Goal: Task Accomplishment & Management: Manage account settings

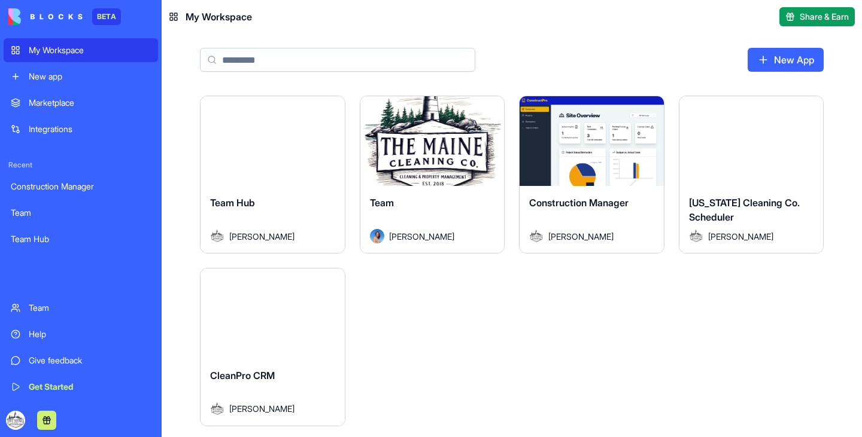
click at [276, 208] on div "Team Hub" at bounding box center [272, 213] width 125 height 34
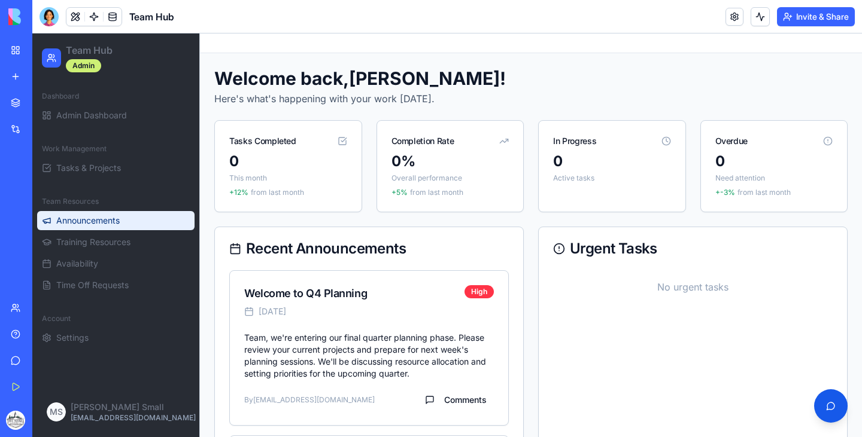
click at [120, 221] on span "Announcements" at bounding box center [87, 221] width 63 height 12
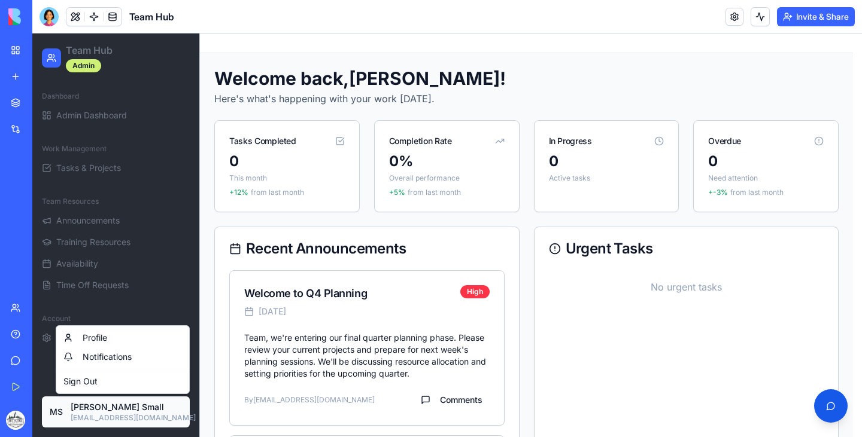
click at [75, 409] on html "Team Hub Admin Dashboard Admin Dashboard Work Management Tasks & Projects Team …" at bounding box center [446, 398] width 829 height 728
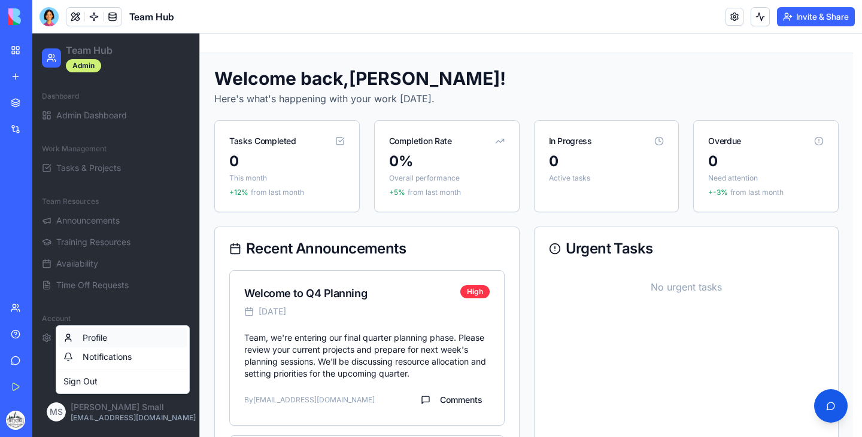
click at [104, 334] on div "Profile" at bounding box center [123, 338] width 128 height 19
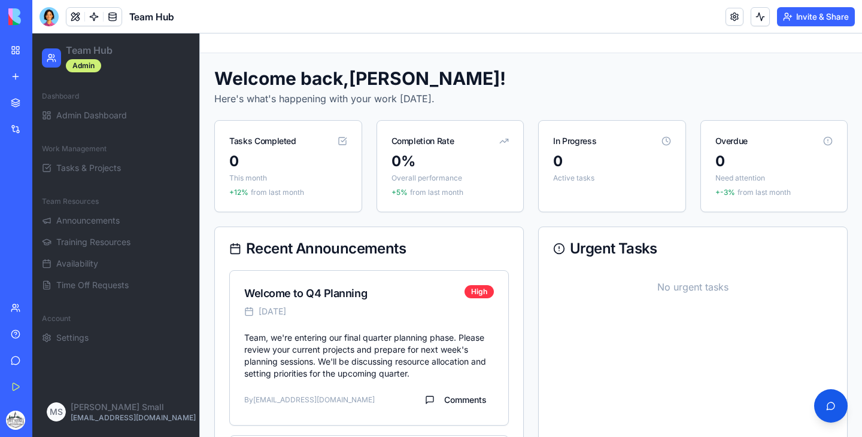
click at [104, 334] on link "Settings" at bounding box center [115, 338] width 157 height 19
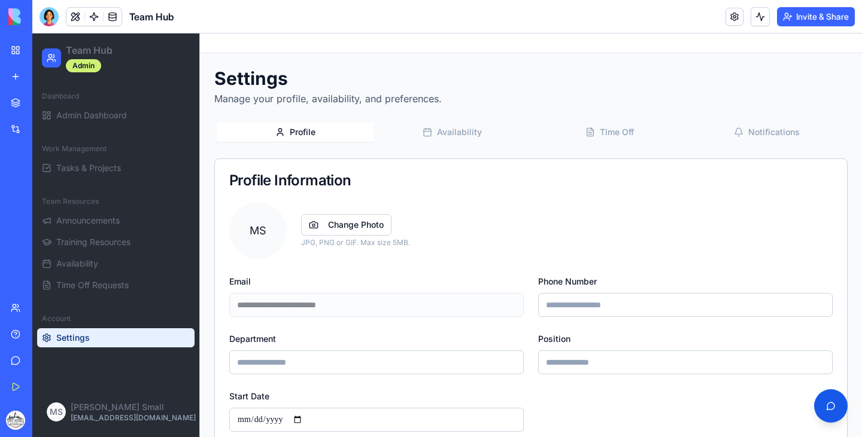
click at [104, 334] on link "Settings" at bounding box center [115, 338] width 157 height 19
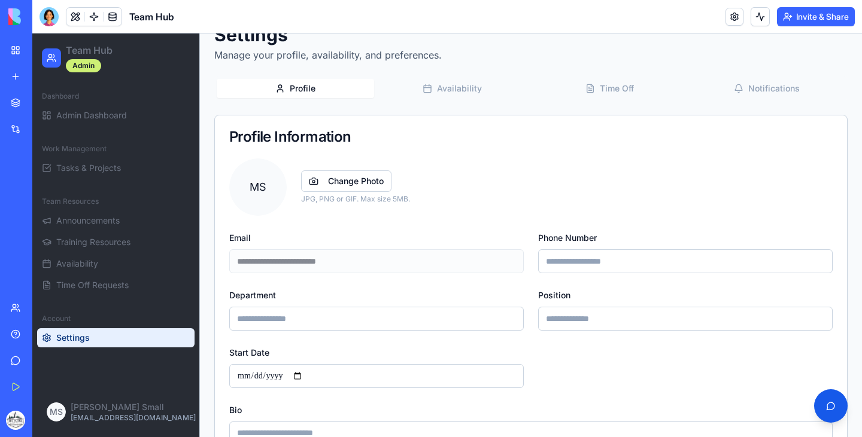
scroll to position [7, 0]
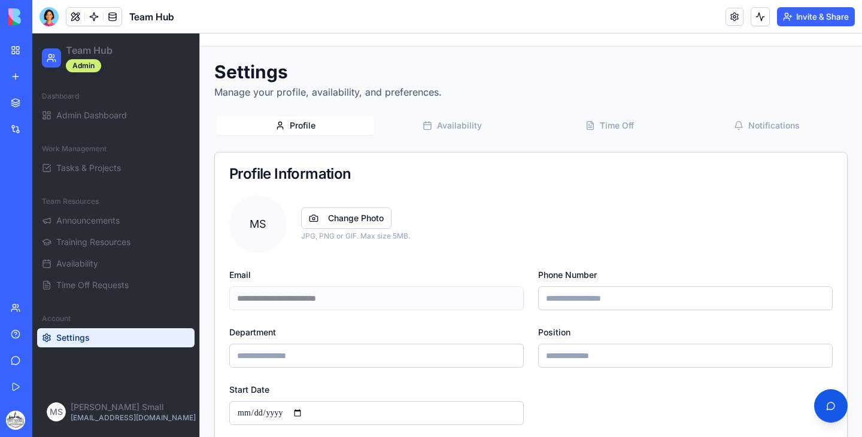
click at [467, 115] on div "Profile Availability Time Off Notifications" at bounding box center [530, 126] width 633 height 24
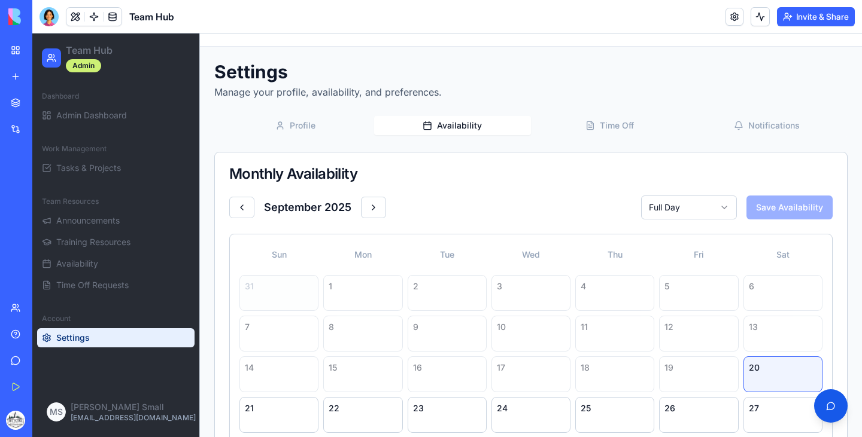
click at [464, 124] on button "Availability" at bounding box center [452, 125] width 157 height 19
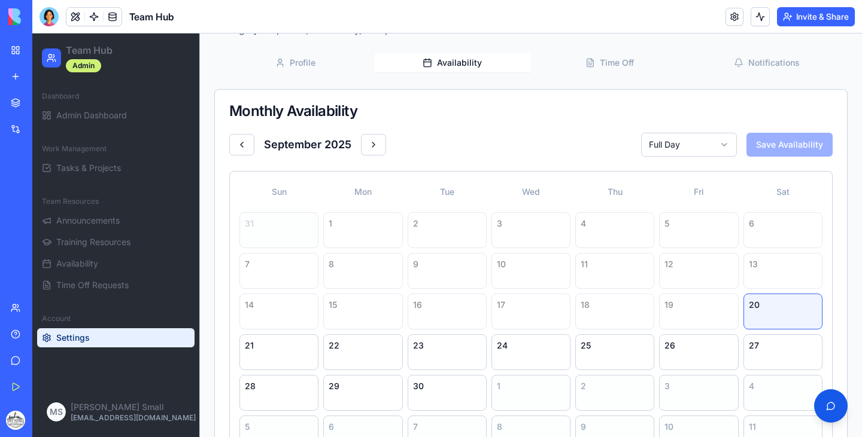
scroll to position [71, 0]
click at [513, 354] on div "24" at bounding box center [530, 351] width 79 height 36
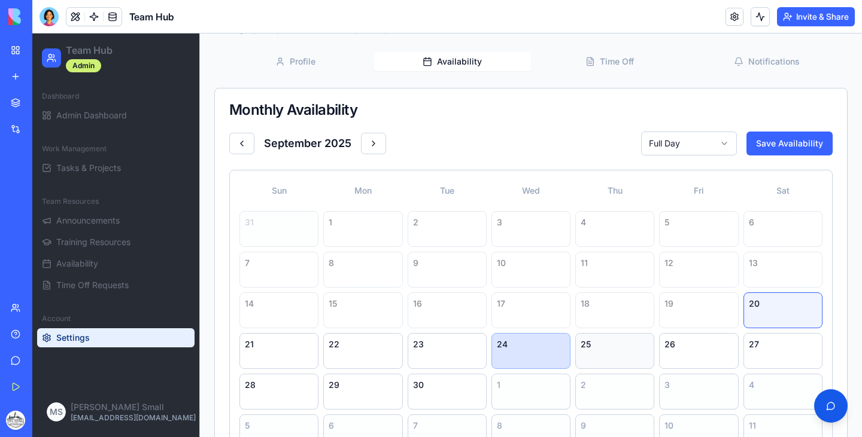
click at [613, 355] on div "25" at bounding box center [614, 351] width 79 height 36
click at [612, 353] on div "25" at bounding box center [614, 351] width 79 height 36
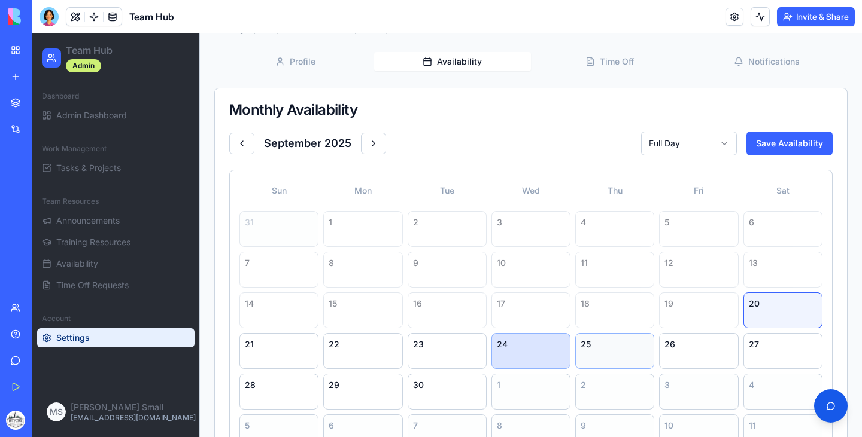
click at [612, 353] on div "25" at bounding box center [614, 351] width 79 height 36
click at [707, 352] on div "26" at bounding box center [698, 351] width 79 height 36
click at [804, 360] on div "27" at bounding box center [782, 351] width 79 height 36
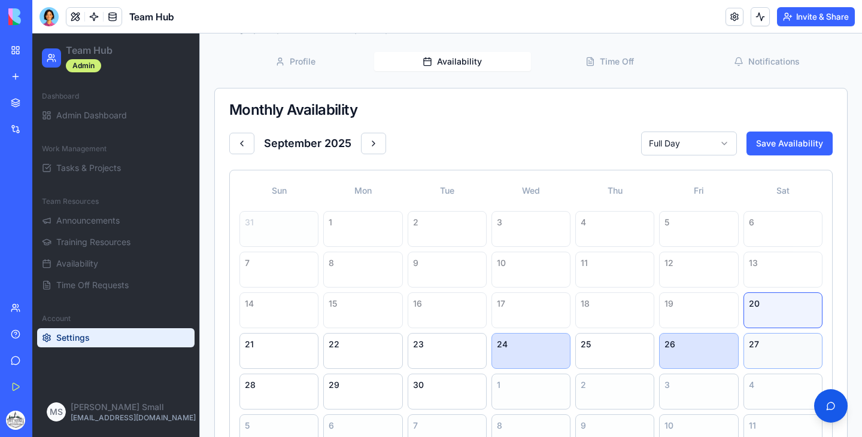
click at [804, 360] on div "27" at bounding box center [782, 351] width 79 height 36
click at [778, 343] on div "27" at bounding box center [783, 345] width 68 height 12
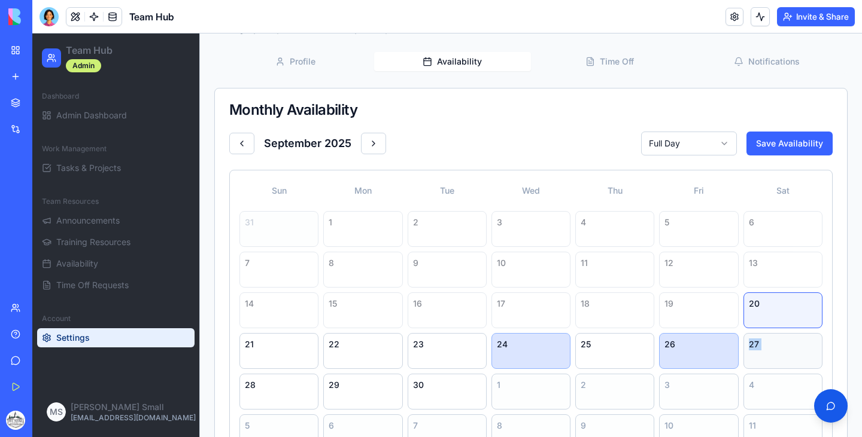
click at [778, 343] on div "27" at bounding box center [783, 345] width 68 height 12
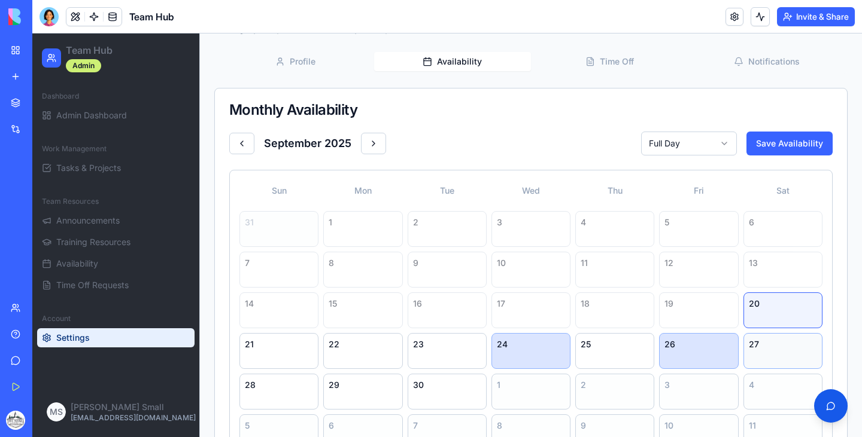
click at [778, 343] on div "27" at bounding box center [783, 345] width 68 height 12
click at [600, 351] on div "25" at bounding box center [614, 351] width 79 height 36
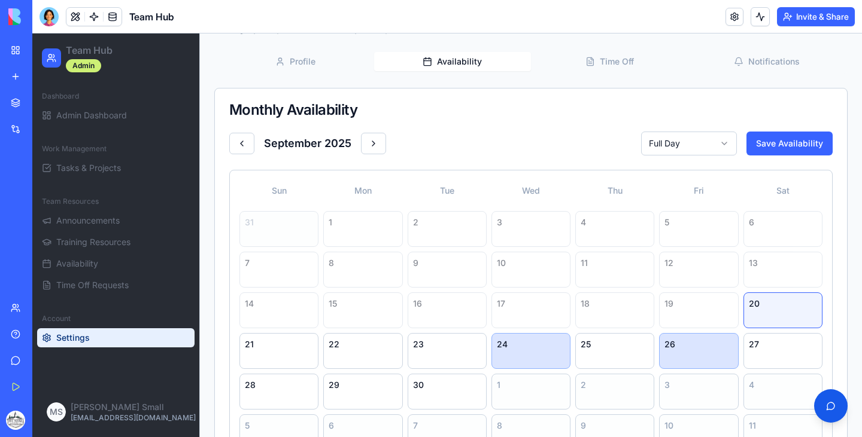
click at [758, 260] on div "13" at bounding box center [783, 263] width 68 height 12
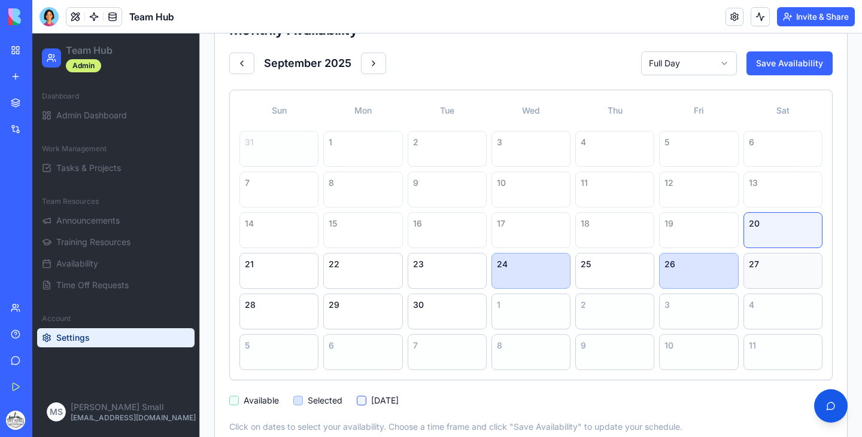
scroll to position [151, 0]
click at [695, 316] on div "3" at bounding box center [698, 311] width 79 height 36
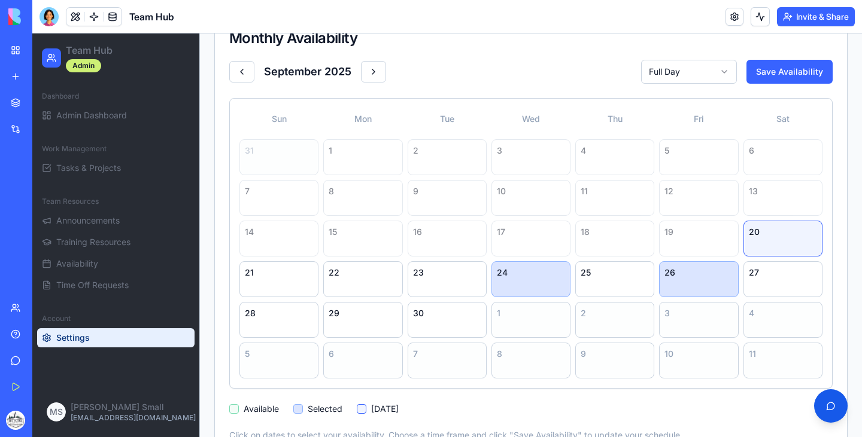
scroll to position [142, 0]
click at [438, 284] on div "23" at bounding box center [447, 280] width 79 height 36
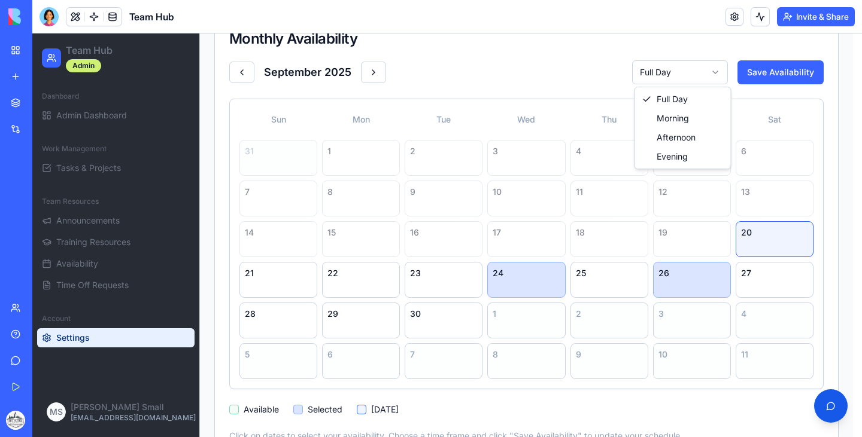
click at [694, 71] on html "Team Hub Admin Dashboard Admin Dashboard Work Management Tasks & Projects Team …" at bounding box center [446, 182] width 829 height 580
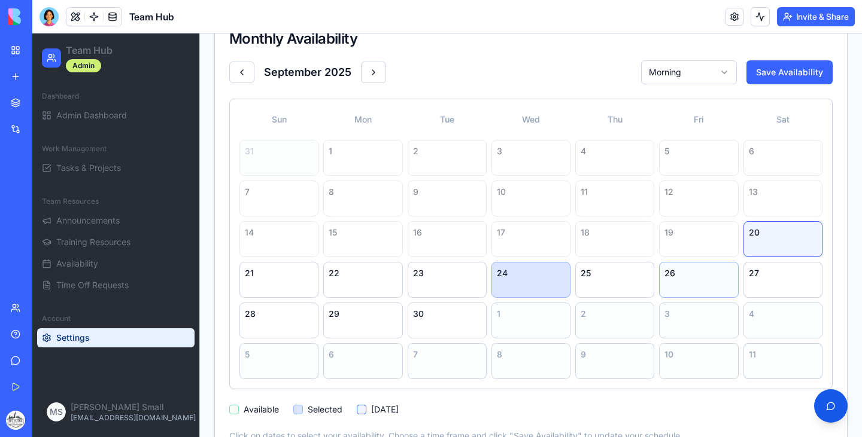
scroll to position [176, 0]
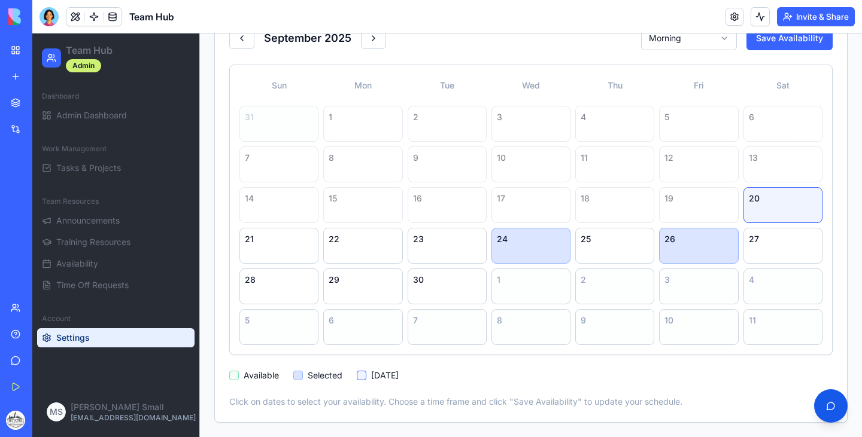
click at [300, 374] on div at bounding box center [298, 376] width 10 height 10
click at [408, 256] on div "23" at bounding box center [447, 246] width 79 height 36
click at [303, 361] on div "[DATE] Morning Save Availability Sun Mon Tue Wed Thu Fri Sat 31 1 2 3 4 5 6 7 8…" at bounding box center [530, 217] width 603 height 382
click at [300, 379] on div at bounding box center [298, 376] width 10 height 10
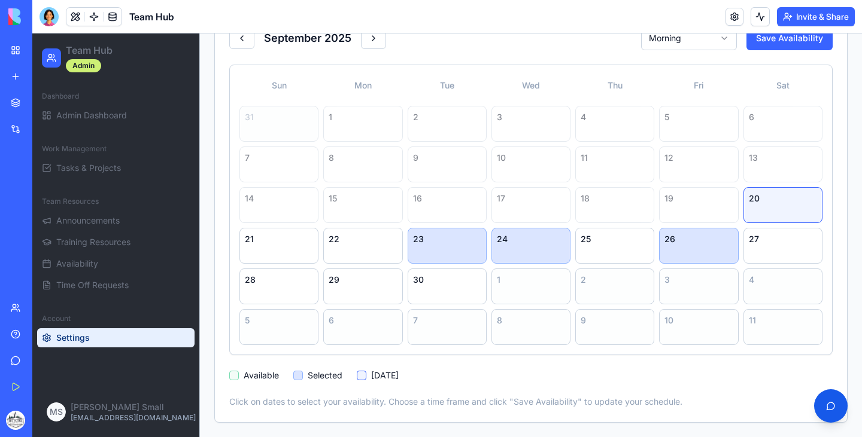
click at [300, 379] on div at bounding box center [298, 376] width 10 height 10
click at [233, 378] on div at bounding box center [234, 376] width 10 height 10
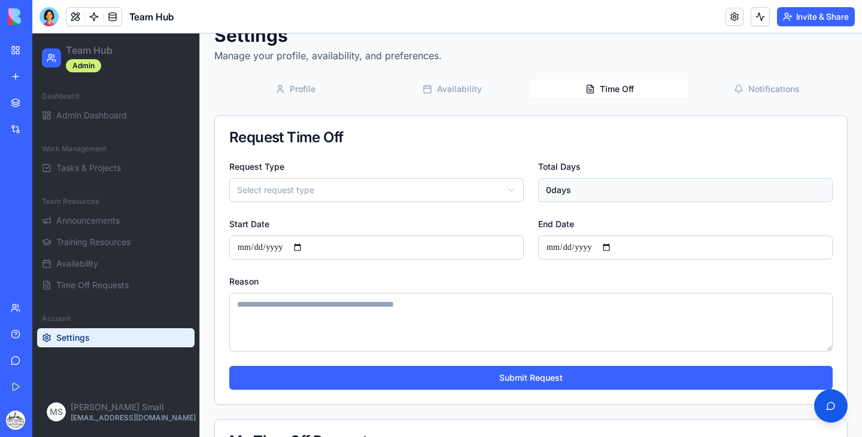
scroll to position [0, 0]
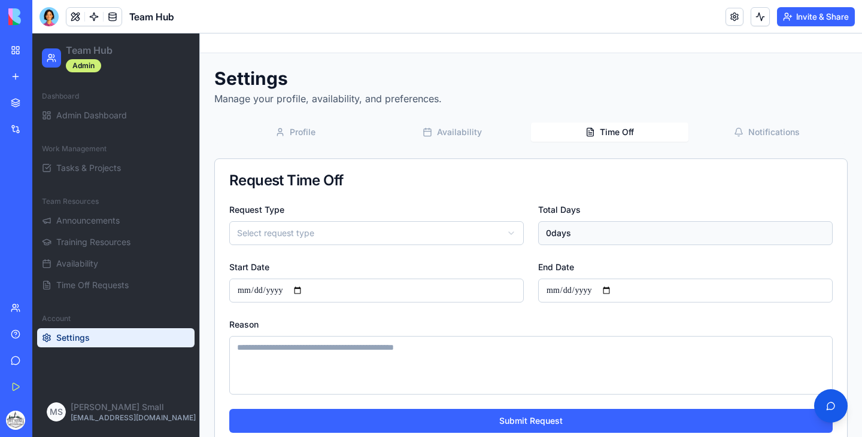
click at [615, 85] on div "**********" at bounding box center [530, 321] width 633 height 506
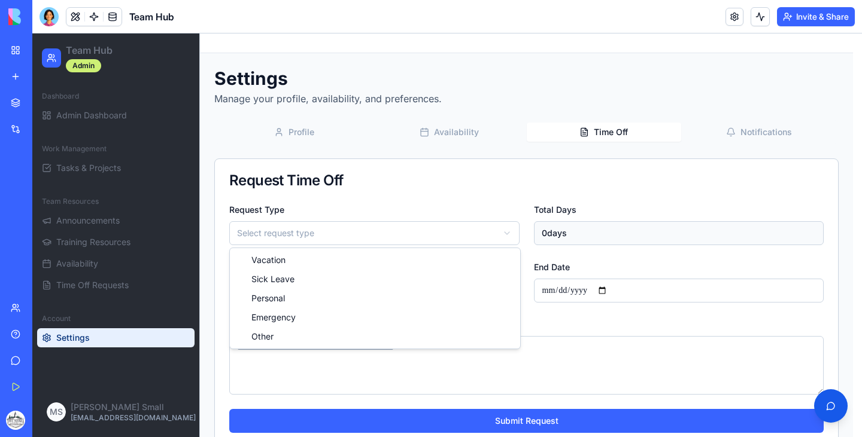
click at [320, 229] on html "**********" at bounding box center [446, 311] width 829 height 555
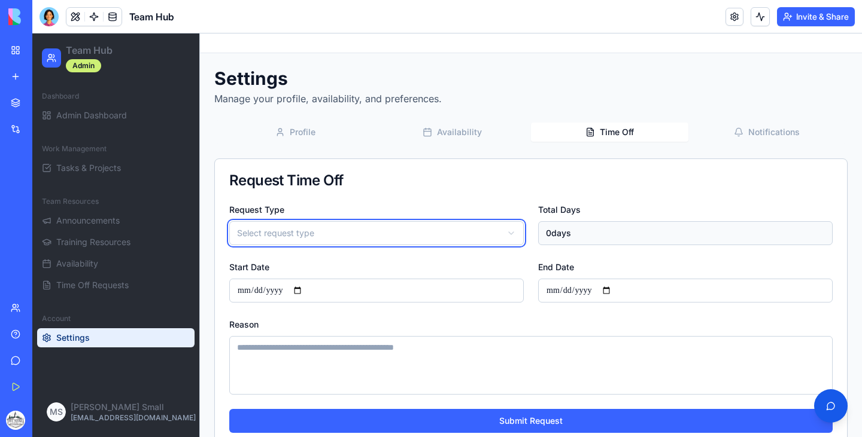
click at [429, 127] on html "**********" at bounding box center [446, 311] width 829 height 555
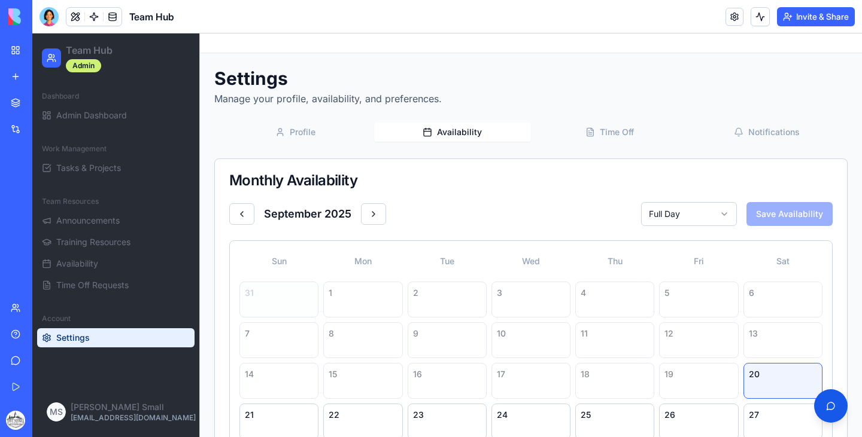
click at [429, 127] on icon "button" at bounding box center [427, 132] width 10 height 10
click at [354, 292] on div "1" at bounding box center [363, 293] width 68 height 12
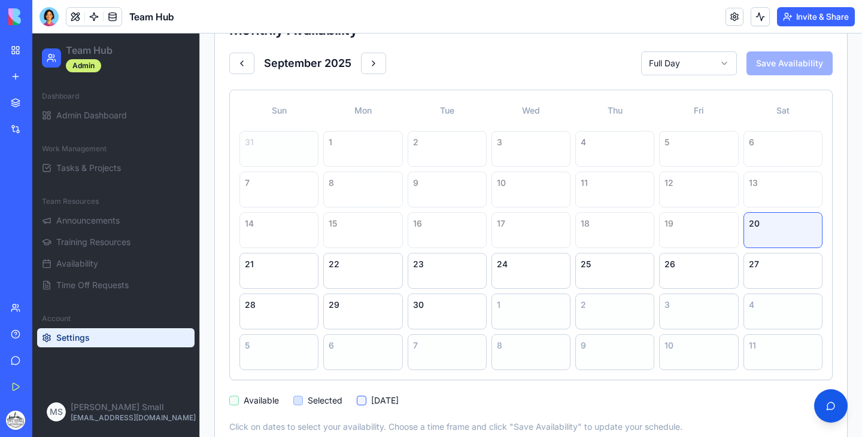
scroll to position [155, 0]
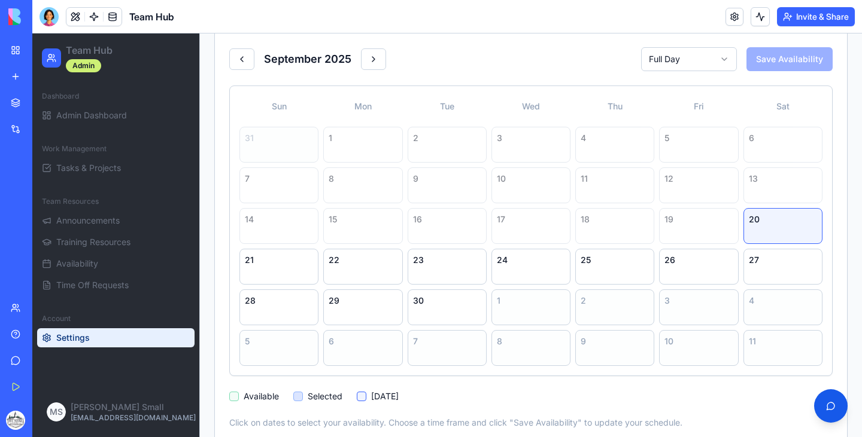
click at [354, 292] on div "29" at bounding box center [362, 308] width 79 height 36
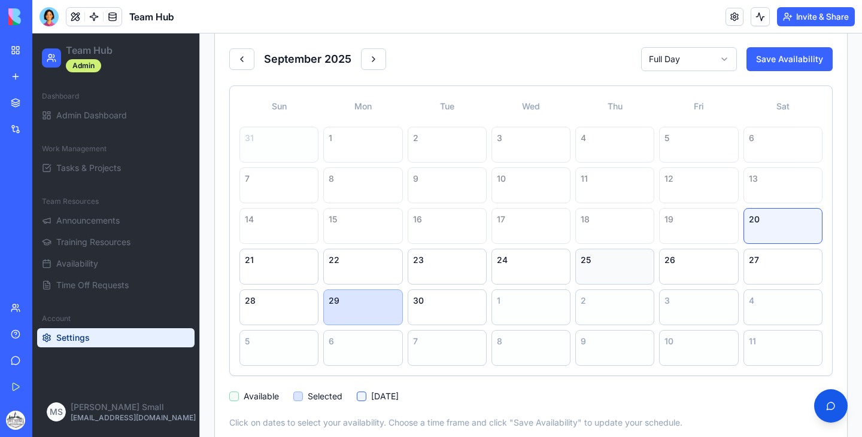
scroll to position [176, 0]
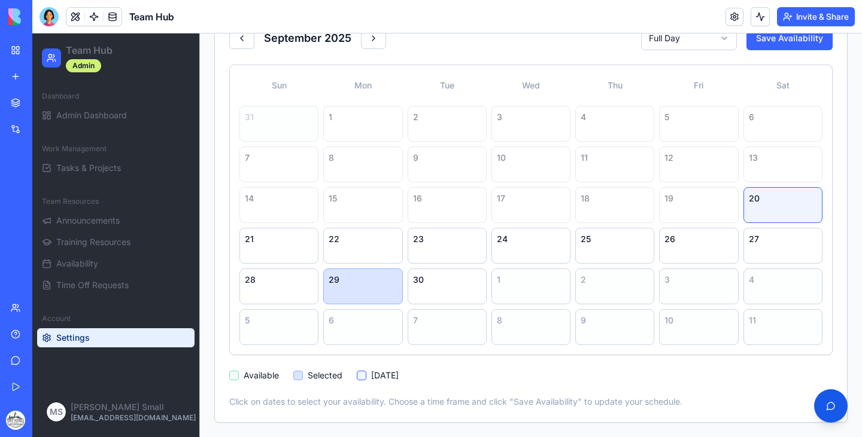
click at [232, 376] on div at bounding box center [234, 376] width 10 height 10
click at [235, 376] on div at bounding box center [234, 376] width 10 height 10
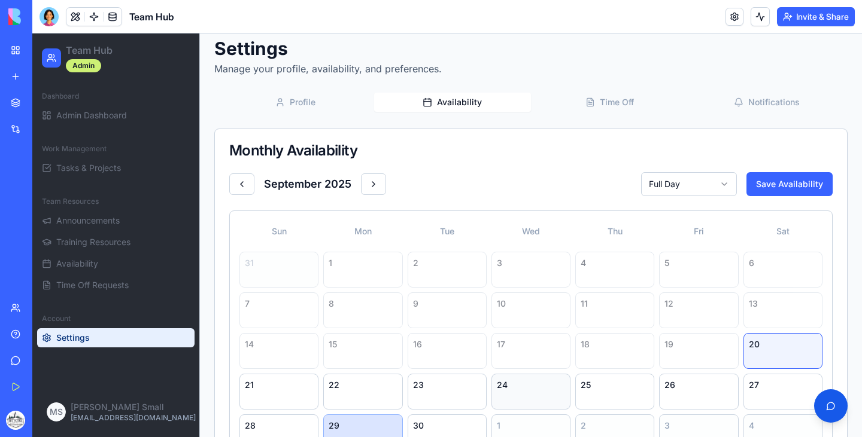
scroll to position [28, 0]
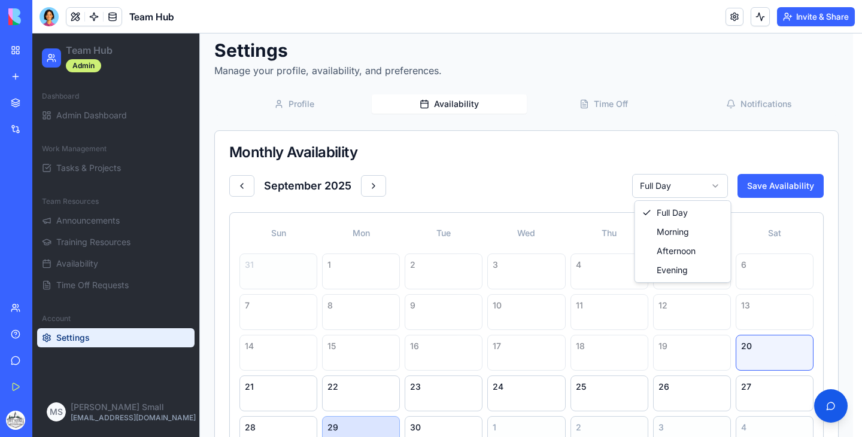
click at [658, 183] on html "Team Hub Admin Dashboard Admin Dashboard Work Management Tasks & Projects Team …" at bounding box center [446, 295] width 829 height 580
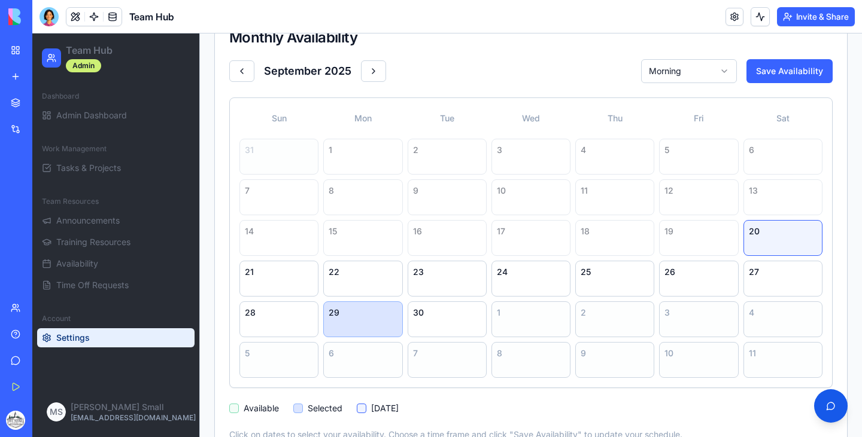
scroll to position [148, 0]
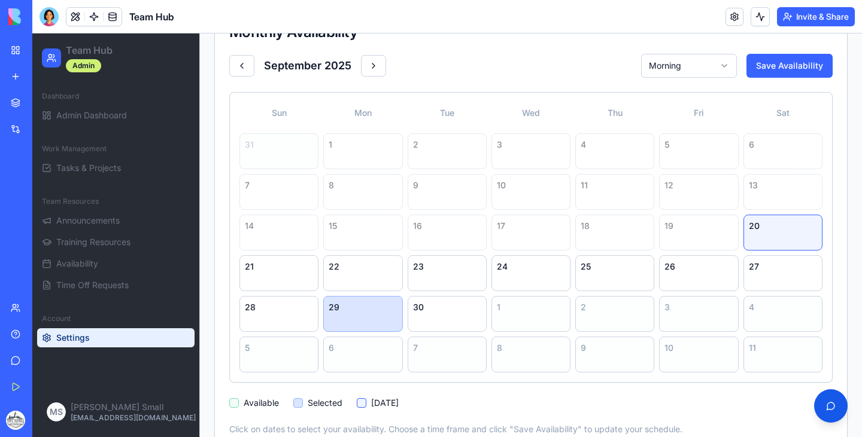
click at [235, 402] on div at bounding box center [234, 404] width 10 height 10
click at [781, 63] on button "Save Availability" at bounding box center [789, 66] width 86 height 24
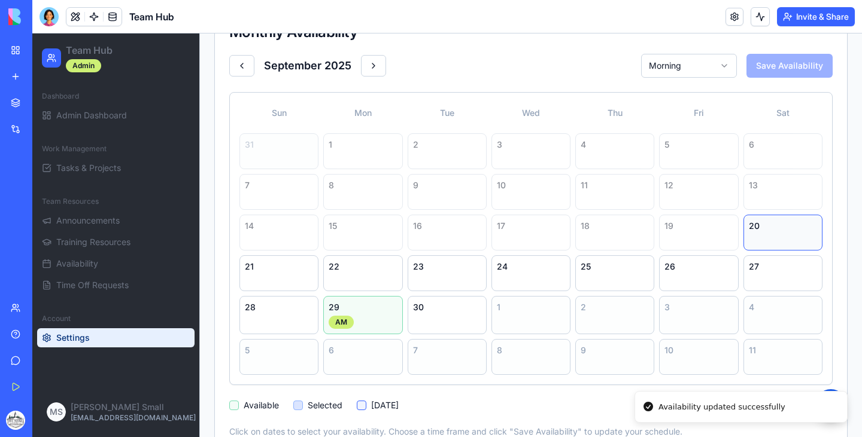
click at [767, 227] on div "20" at bounding box center [783, 226] width 68 height 12
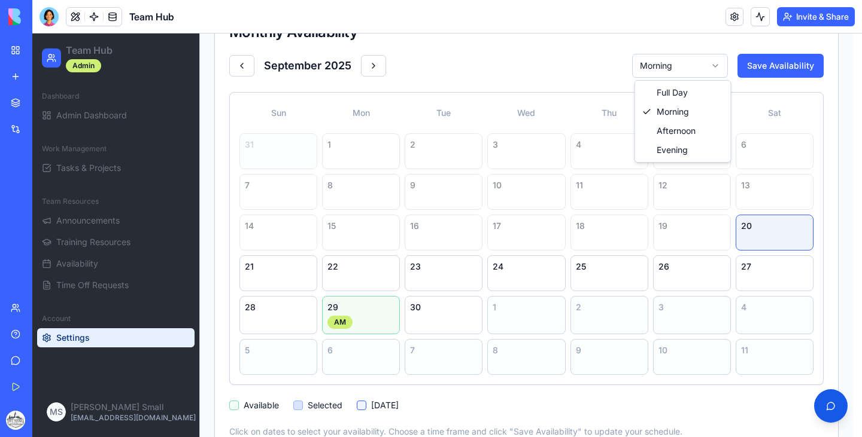
click at [686, 73] on html "Team Hub Admin Dashboard Admin Dashboard Work Management Tasks & Projects Team …" at bounding box center [446, 176] width 829 height 582
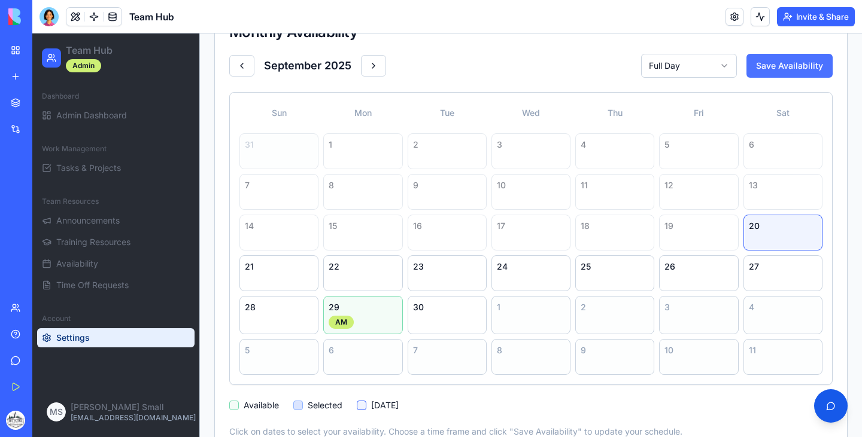
click at [778, 67] on button "Save Availability" at bounding box center [789, 66] width 86 height 24
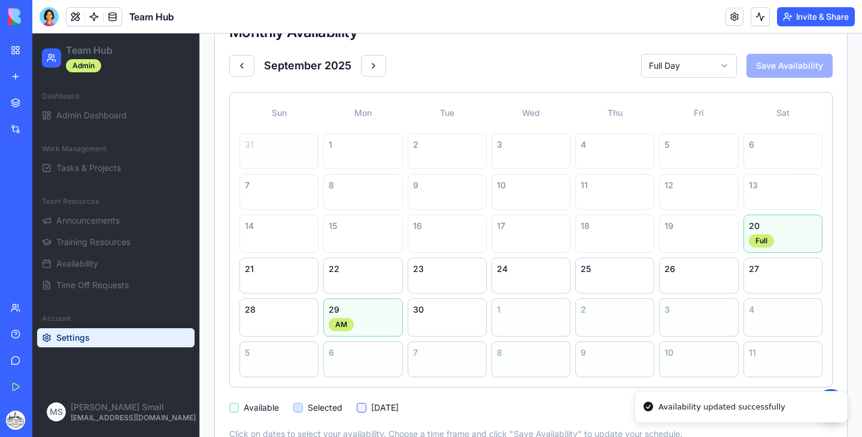
click at [120, 275] on ul "Announcements Training Resources Availability Time Off Requests" at bounding box center [115, 253] width 157 height 84
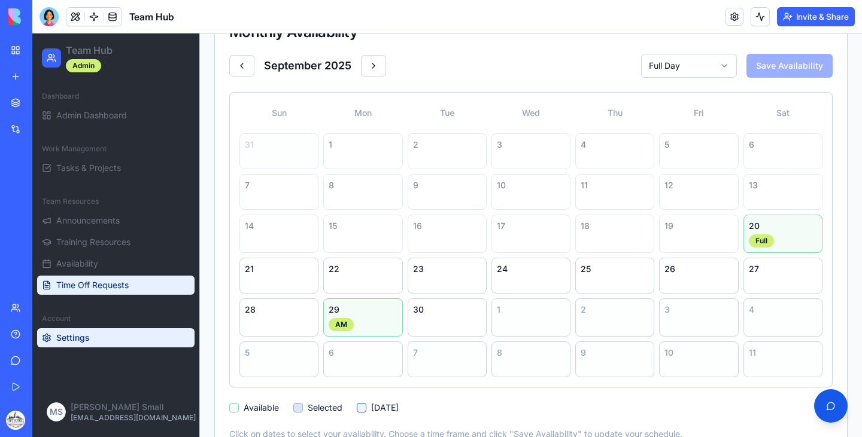
click at [118, 280] on span "Time Off Requests" at bounding box center [92, 285] width 72 height 12
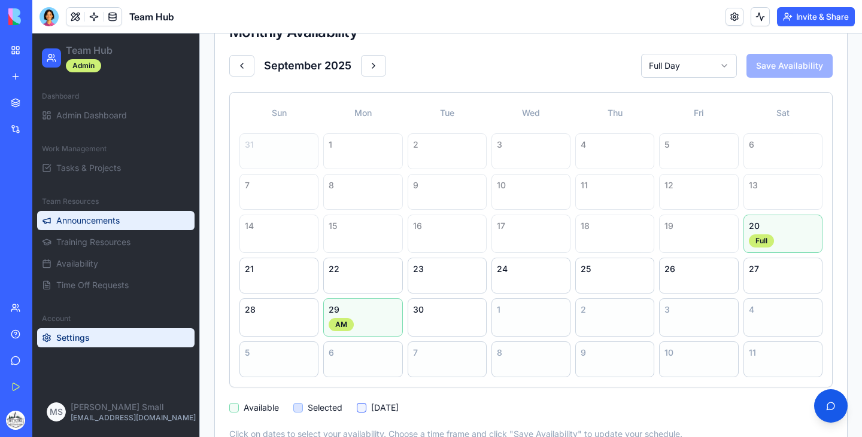
click at [93, 214] on button "Announcements" at bounding box center [115, 220] width 157 height 19
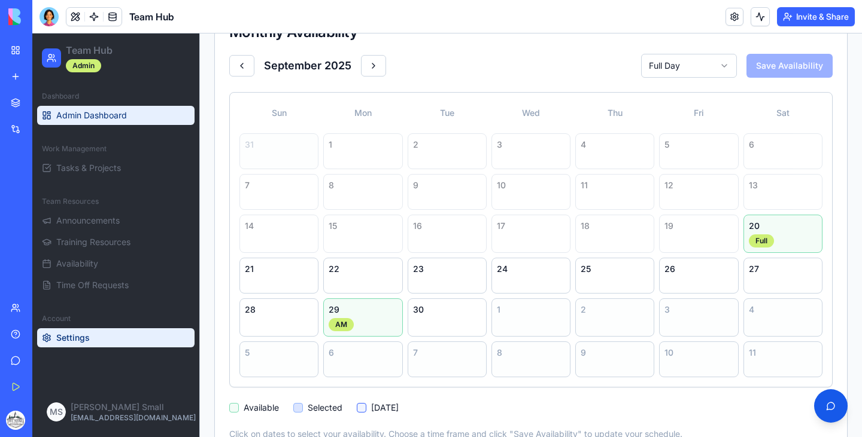
click at [95, 112] on span "Admin Dashboard" at bounding box center [91, 116] width 71 height 12
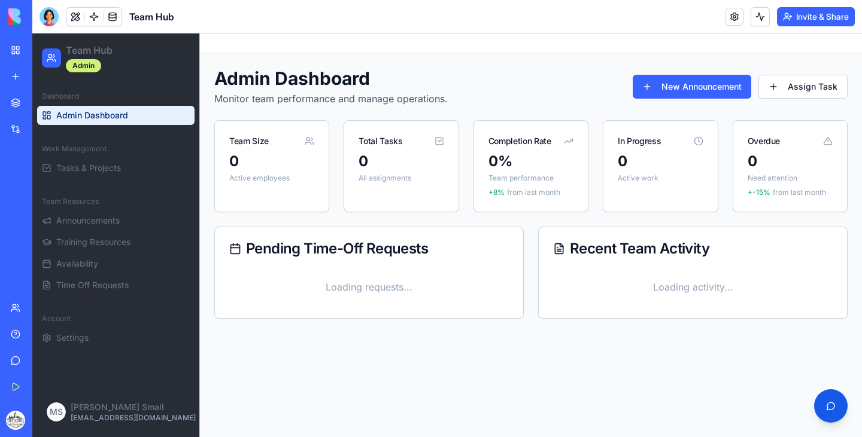
click at [95, 112] on span "Admin Dashboard" at bounding box center [92, 116] width 72 height 12
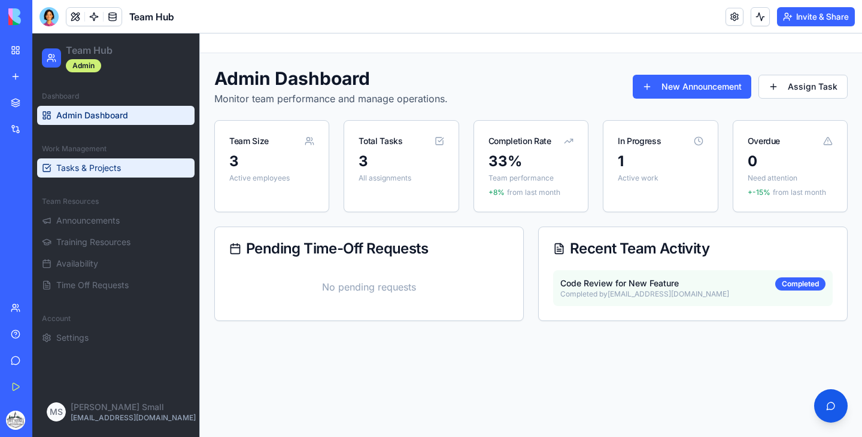
click at [92, 165] on span "Tasks & Projects" at bounding box center [88, 168] width 65 height 12
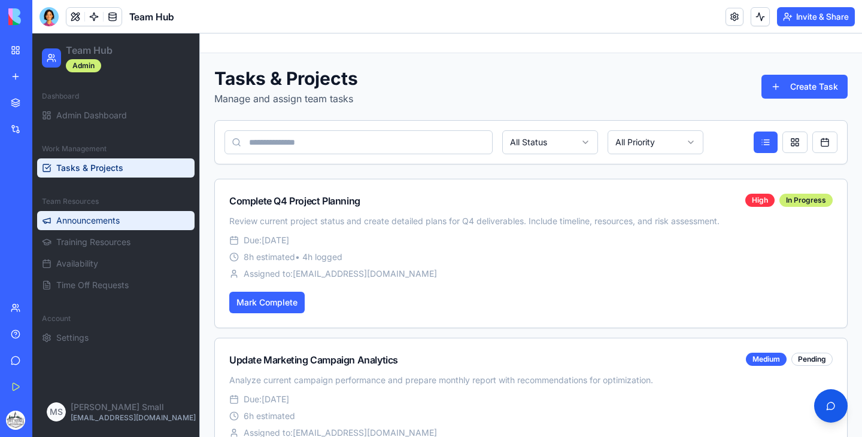
click at [93, 221] on span "Announcements" at bounding box center [87, 221] width 63 height 12
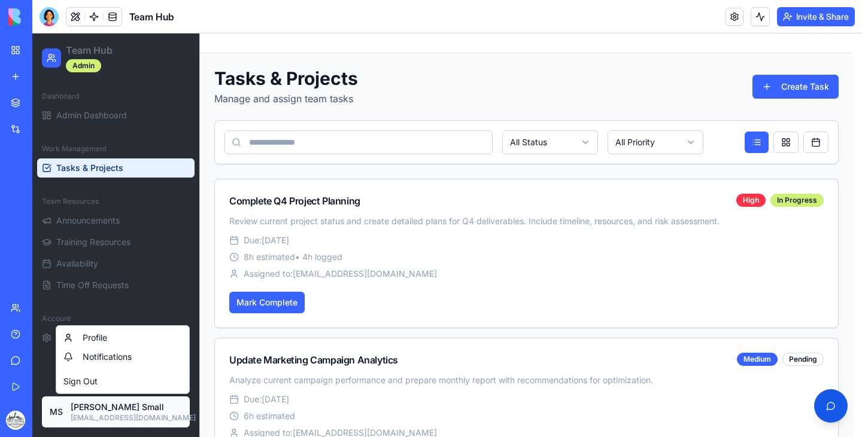
click at [77, 408] on html "Team Hub Admin Dashboard Admin Dashboard Work Management Tasks & Projects Team …" at bounding box center [446, 331] width 829 height 594
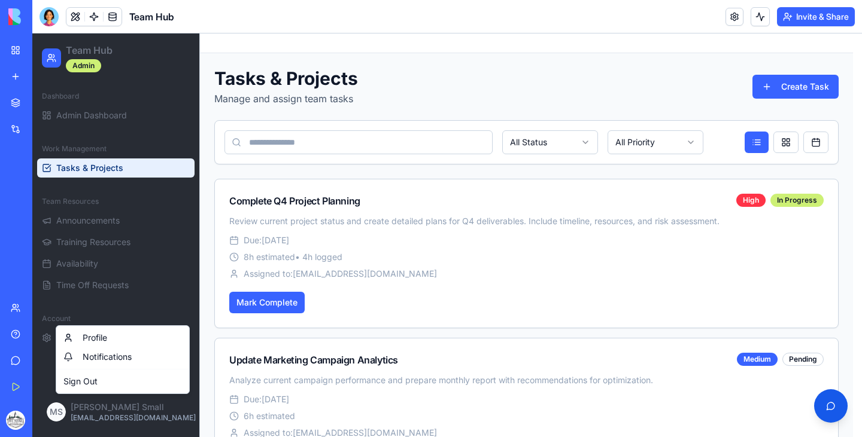
click at [153, 245] on html "Team Hub Admin Dashboard Admin Dashboard Work Management Tasks & Projects Team …" at bounding box center [446, 331] width 829 height 594
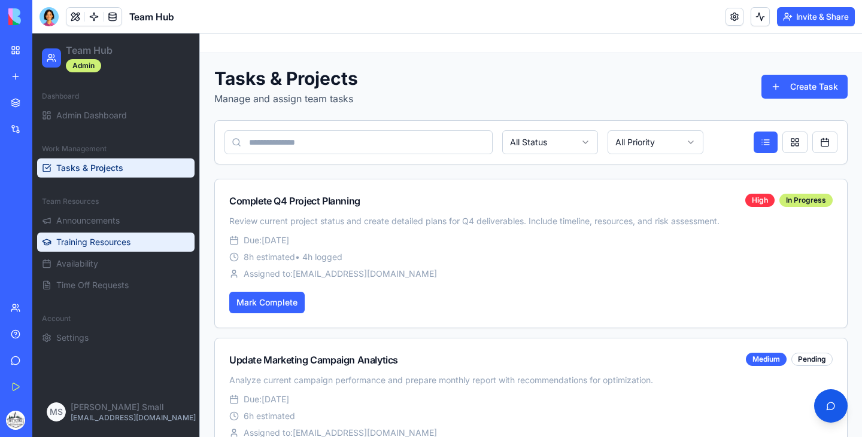
click at [142, 238] on button "Training Resources" at bounding box center [115, 242] width 157 height 19
click at [105, 233] on button "Training Resources" at bounding box center [115, 242] width 157 height 19
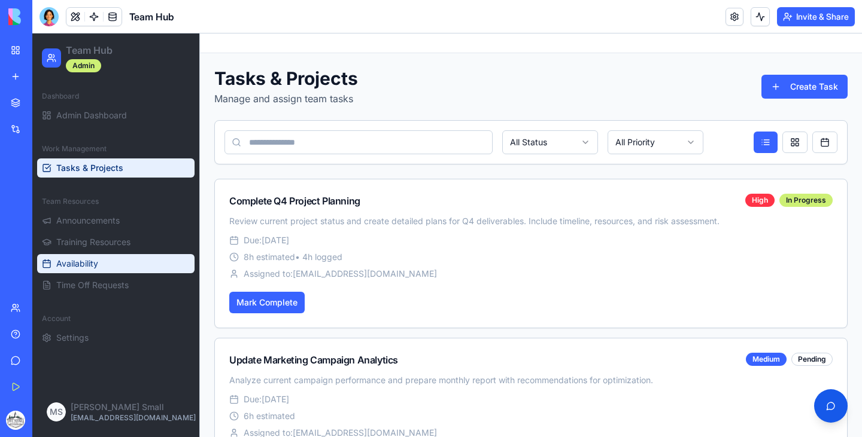
click at [105, 256] on button "Availability" at bounding box center [115, 263] width 157 height 19
click at [49, 18] on div at bounding box center [48, 16] width 19 height 19
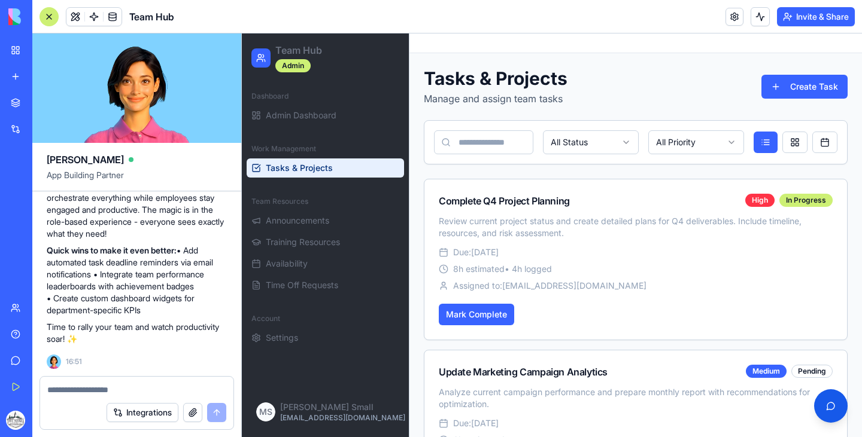
click at [89, 380] on div at bounding box center [136, 386] width 193 height 19
click at [80, 382] on div at bounding box center [136, 386] width 193 height 19
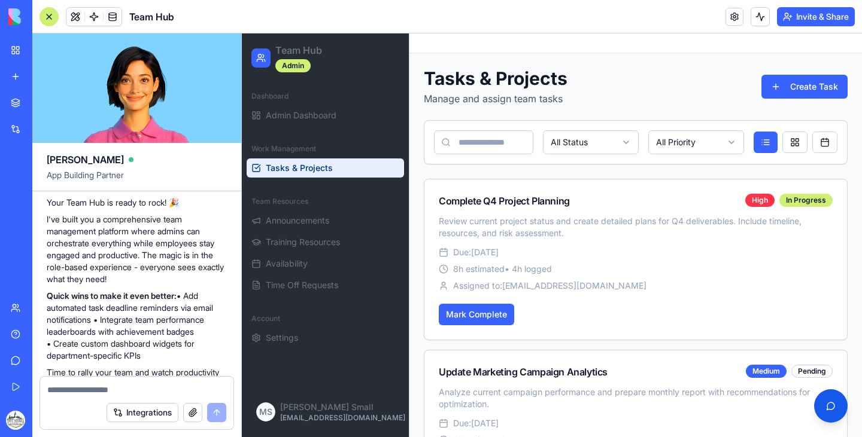
scroll to position [671, 0]
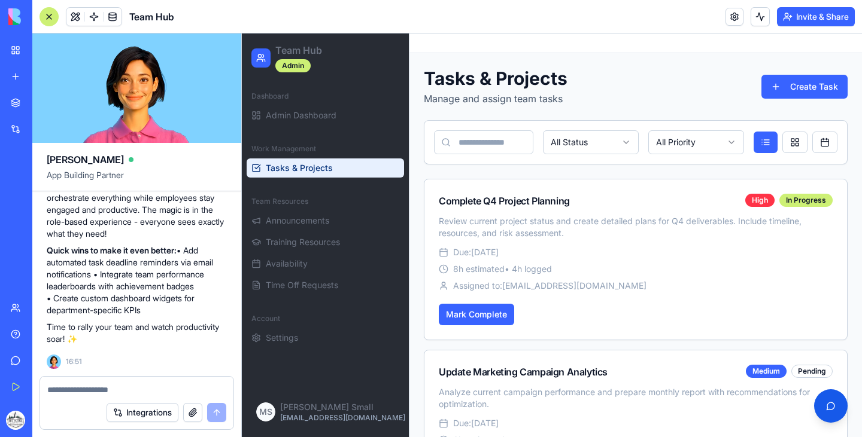
click at [74, 391] on textarea at bounding box center [136, 390] width 179 height 12
